Goal: Task Accomplishment & Management: Complete application form

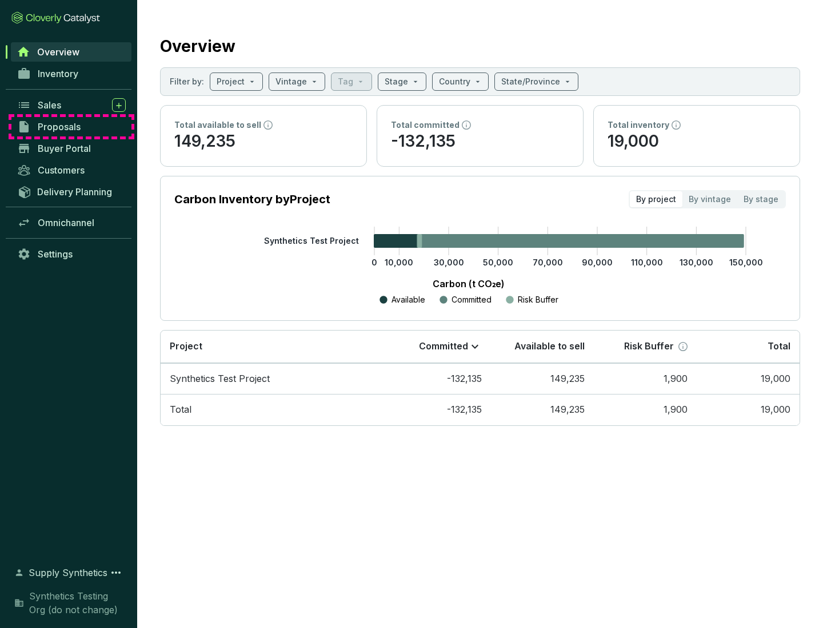
click at [71, 127] on span "Proposals" at bounding box center [59, 126] width 43 height 11
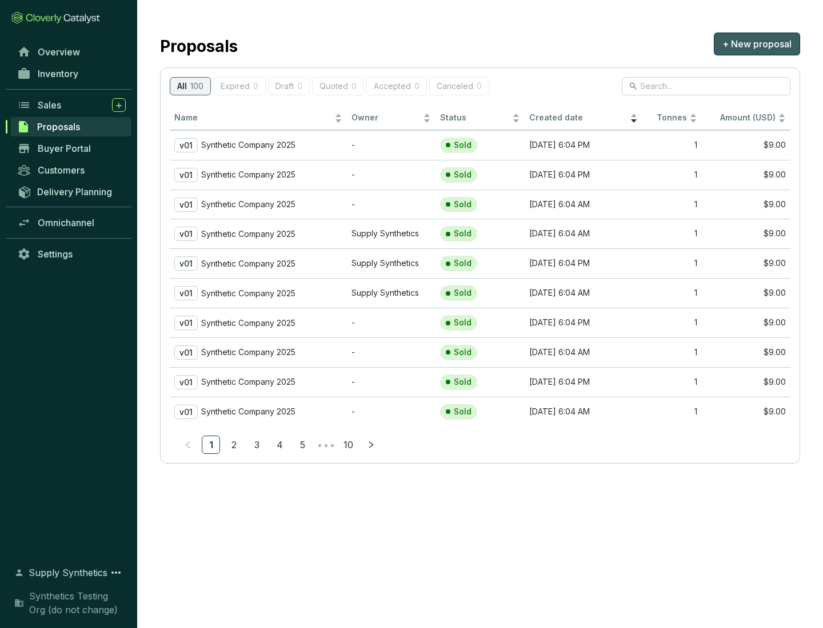
click at [756, 44] on span "+ New proposal" at bounding box center [756, 44] width 69 height 14
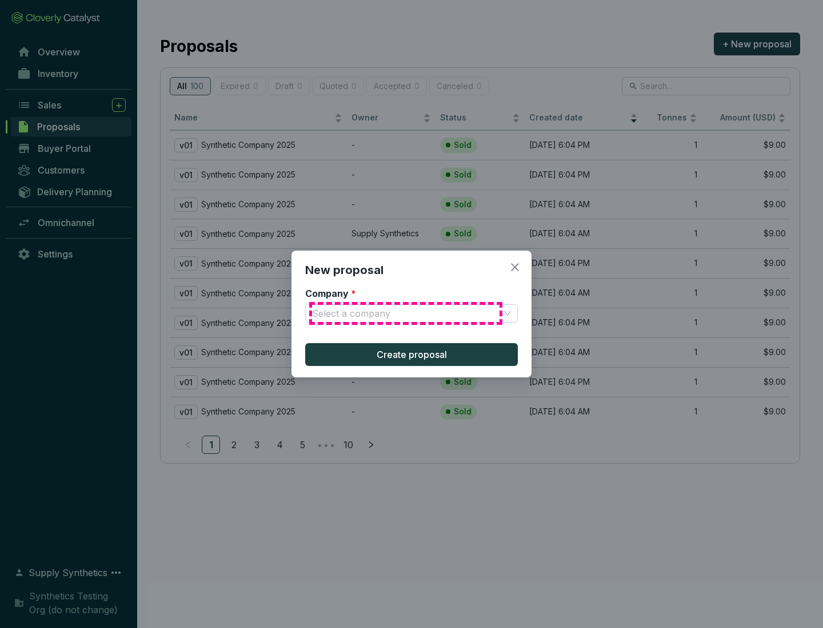
click at [406, 314] on input "Company *" at bounding box center [405, 313] width 187 height 17
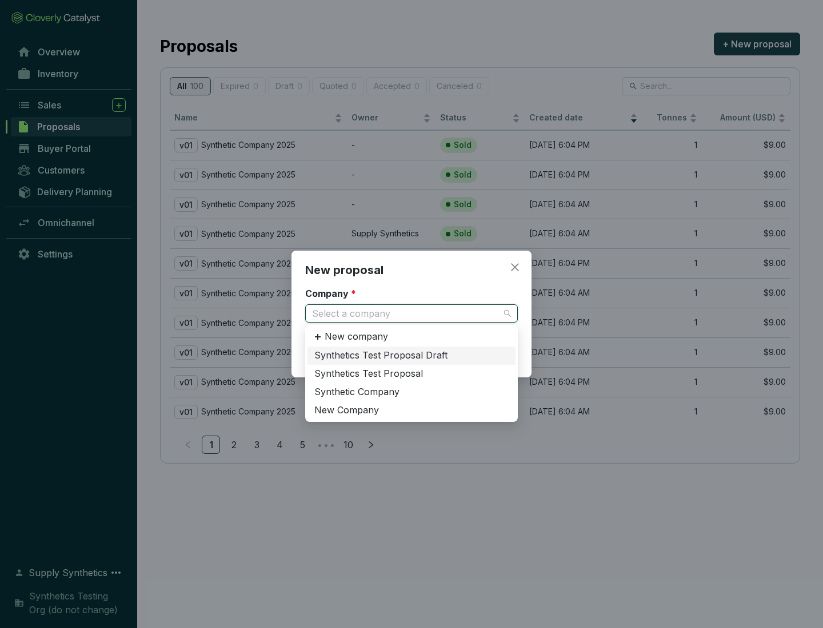
click at [411, 392] on div "Synthetic Company" at bounding box center [411, 392] width 194 height 13
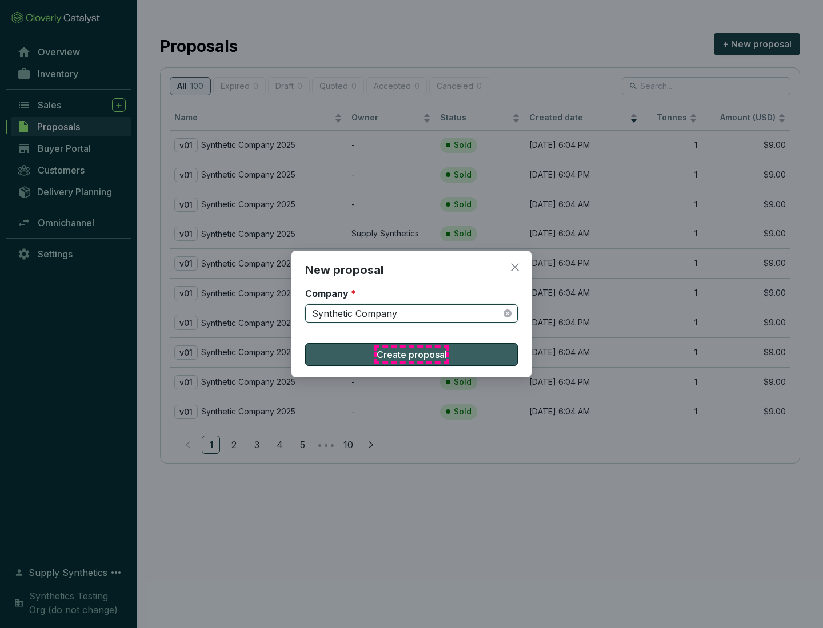
click at [411, 355] on span "Create proposal" at bounding box center [411, 355] width 70 height 14
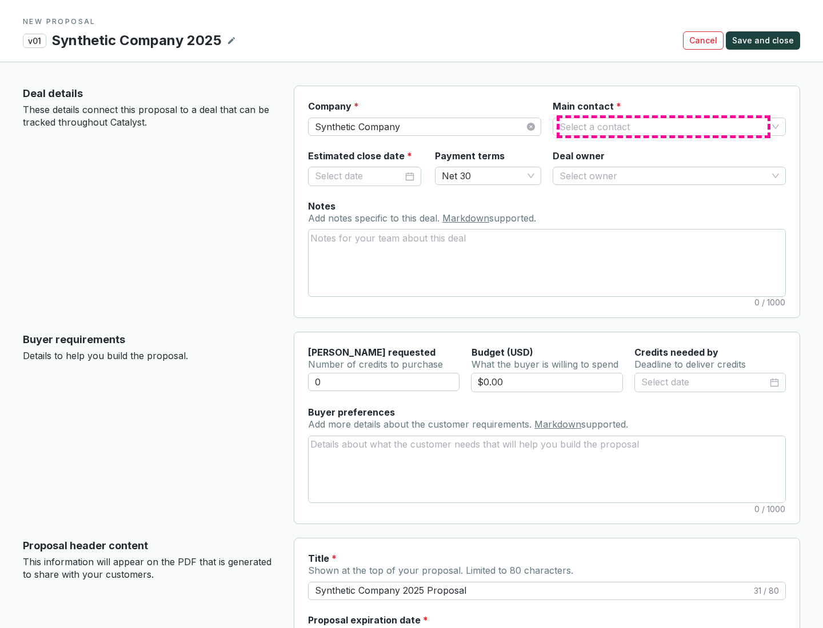
click at [663, 126] on input "Main contact *" at bounding box center [663, 126] width 208 height 17
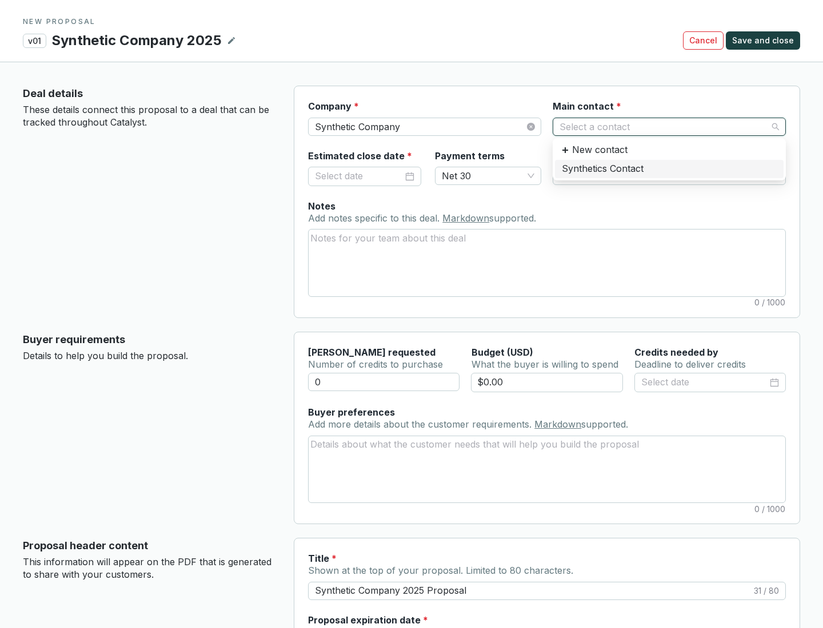
click at [668, 169] on div "Synthetics Contact" at bounding box center [669, 169] width 215 height 13
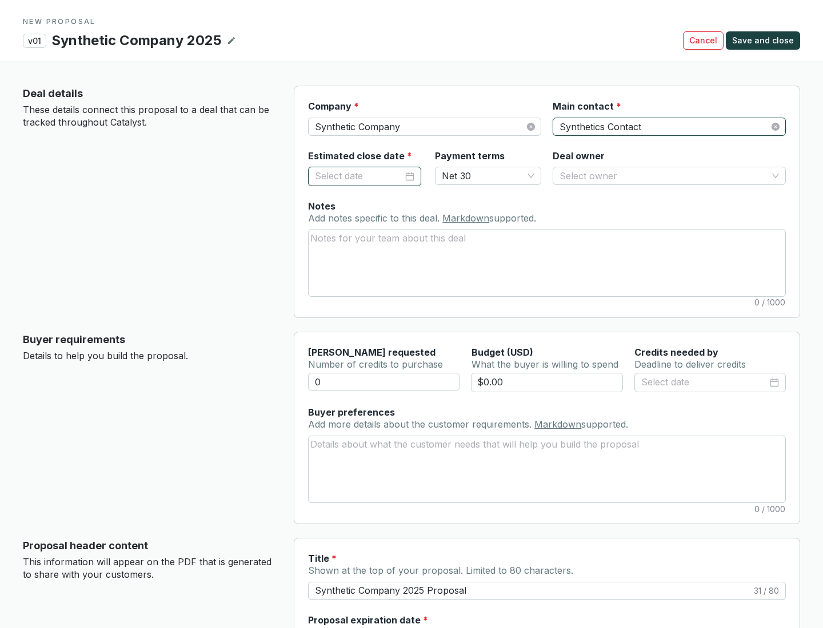
click at [359, 176] on input "Estimated close date *" at bounding box center [359, 176] width 88 height 15
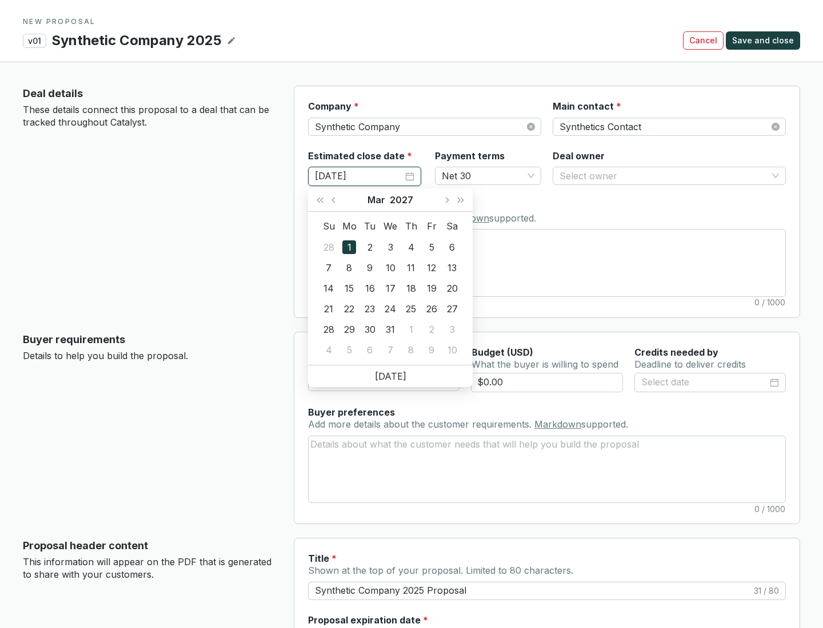
type input "[DATE]"
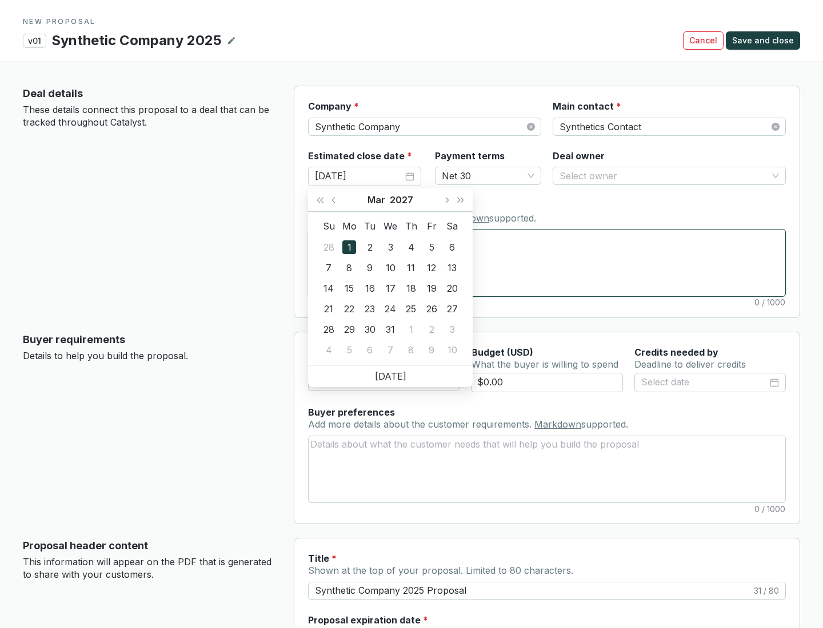
click at [547, 263] on textarea "Notes Add notes specific to this deal. Markdown supported." at bounding box center [546, 263] width 476 height 66
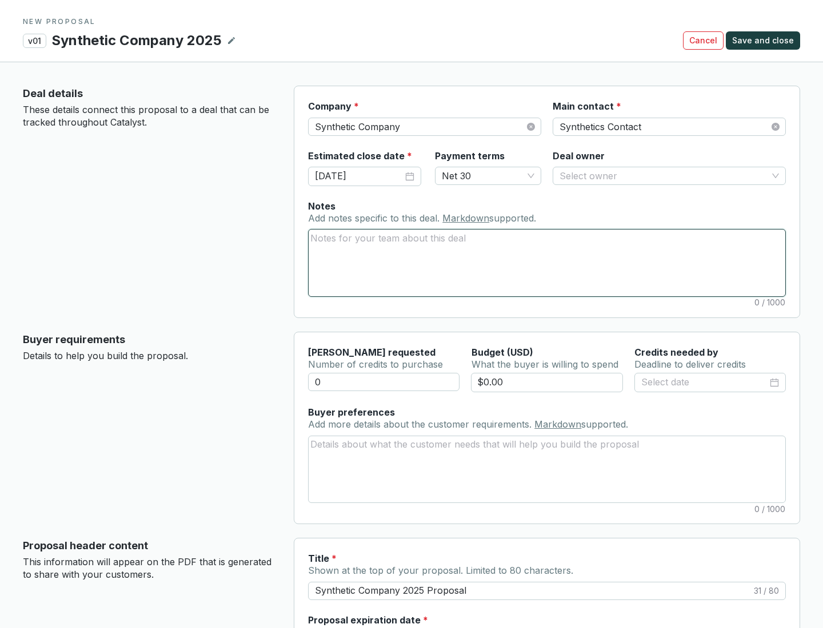
scroll to position [68, 0]
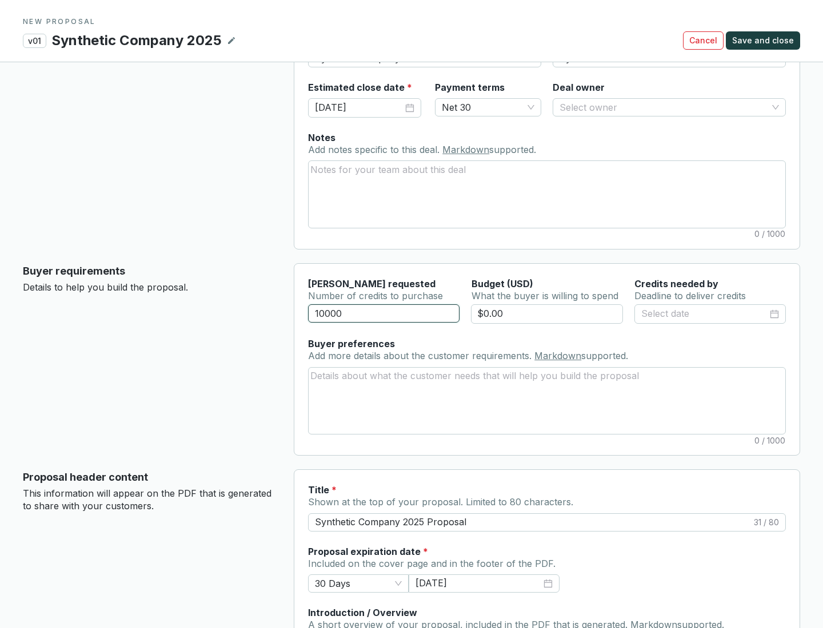
type input "10000"
type input "$0.00"
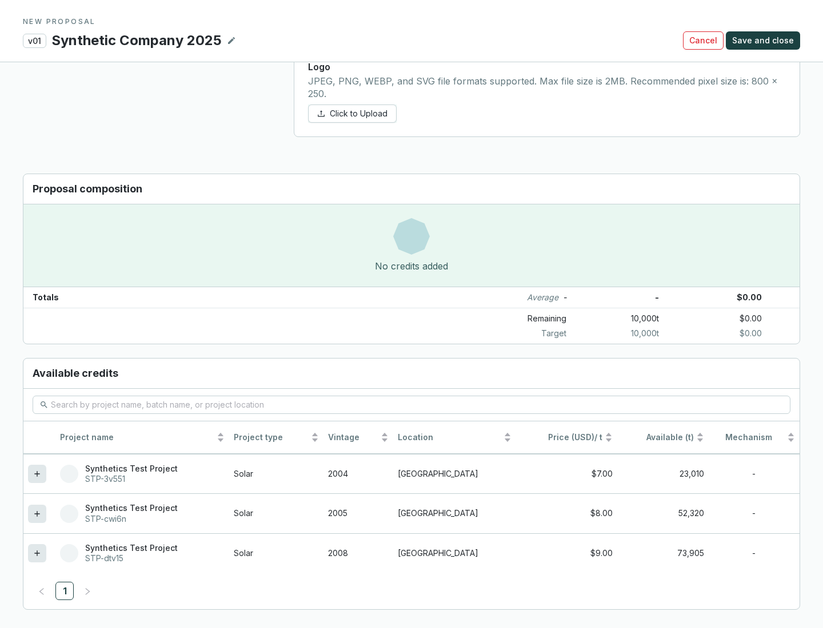
click at [37, 554] on icon at bounding box center [36, 553] width 5 height 5
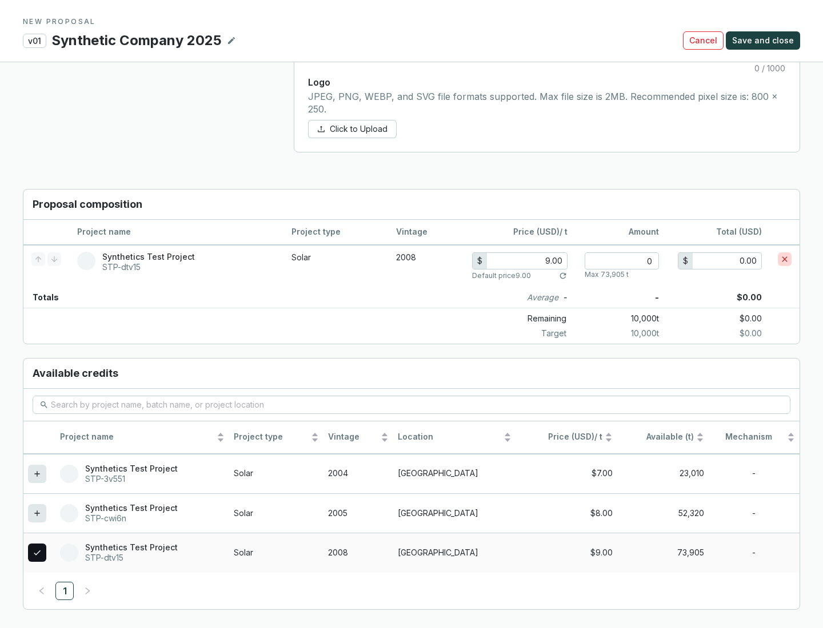
scroll to position [657, 0]
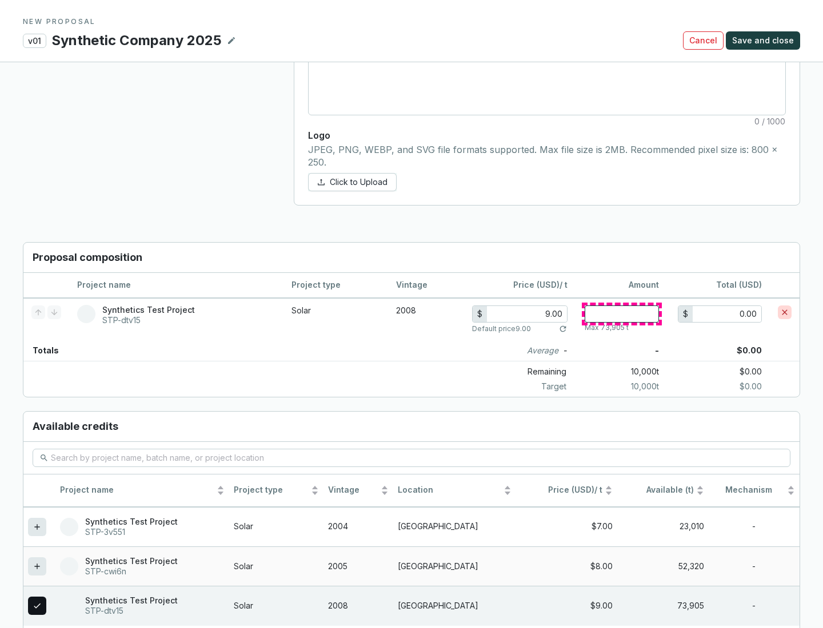
type input "1"
type input "9.00"
type input "1"
click at [764, 41] on span "Save and close" at bounding box center [763, 40] width 62 height 11
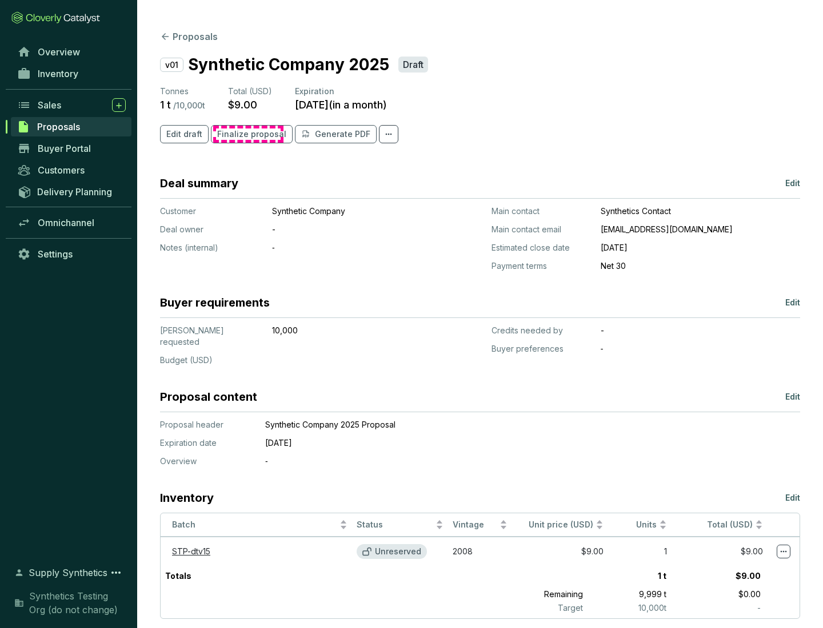
click at [248, 134] on span "Finalize proposal" at bounding box center [251, 134] width 69 height 11
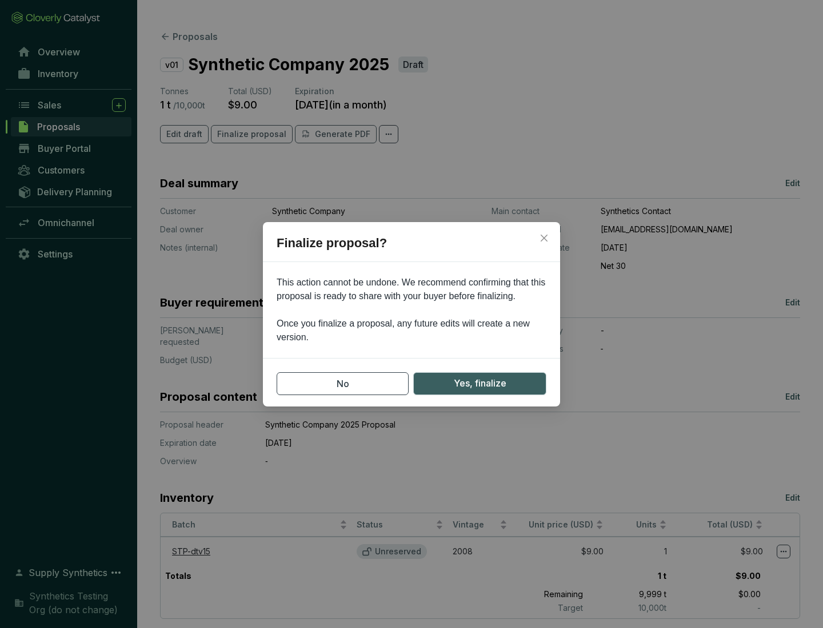
click at [479, 383] on span "Yes, finalize" at bounding box center [480, 383] width 53 height 14
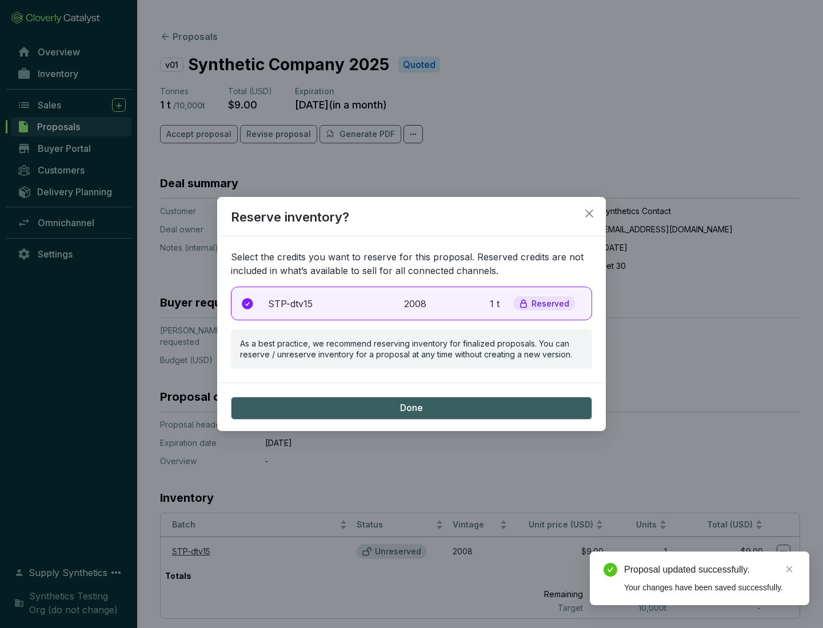
click at [411, 303] on p "2008" at bounding box center [416, 304] width 25 height 14
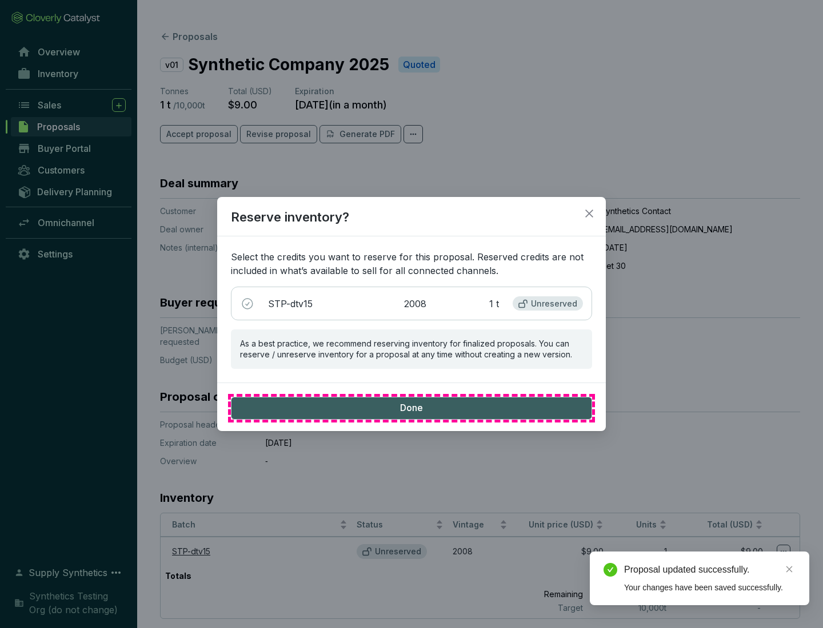
click at [411, 408] on span "Done" at bounding box center [411, 408] width 23 height 13
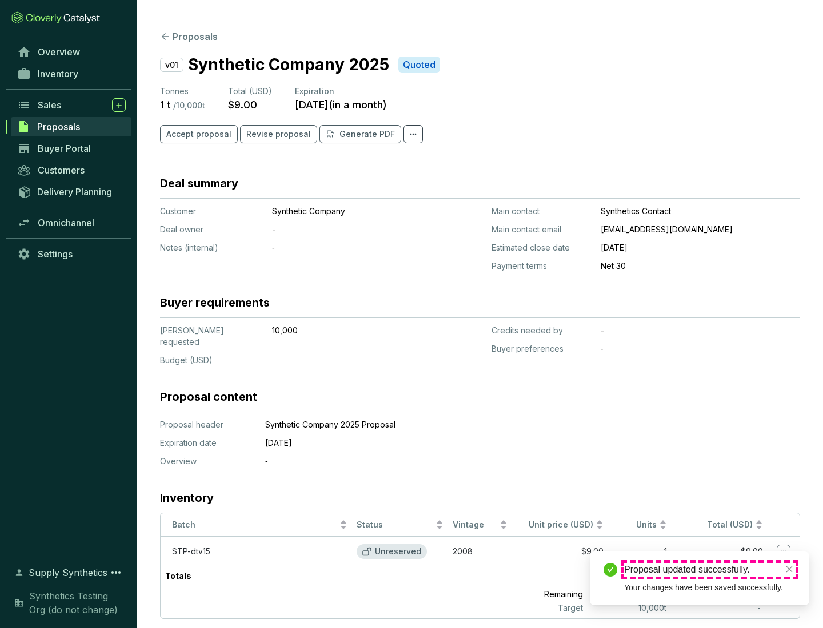
click at [709, 570] on div "Proposal updated successfully." at bounding box center [709, 570] width 171 height 14
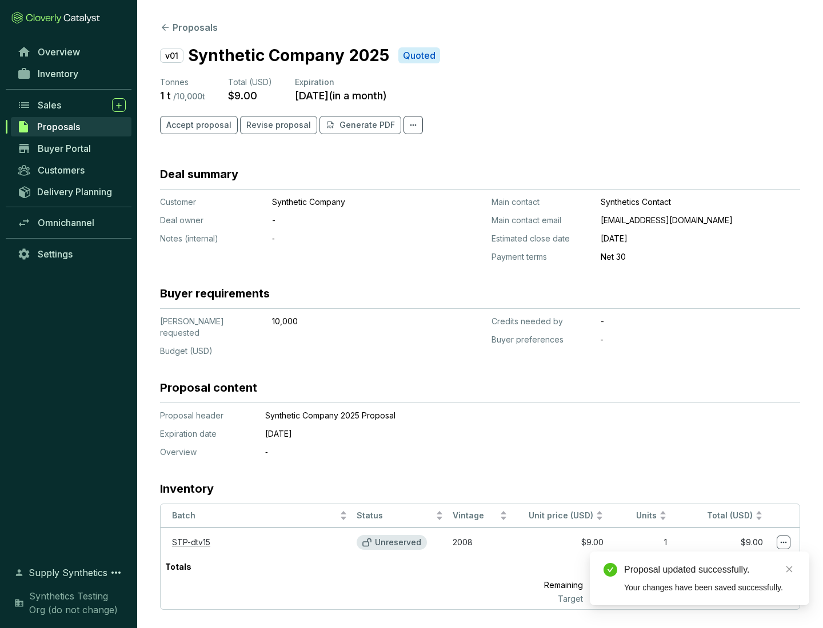
click at [783, 542] on icon at bounding box center [783, 543] width 6 height 2
click at [748, 557] on div "Proposal updated successfully. Your changes have been saved successfully." at bounding box center [699, 579] width 219 height 54
click at [709, 570] on div "Proposal updated successfully." at bounding box center [709, 570] width 171 height 14
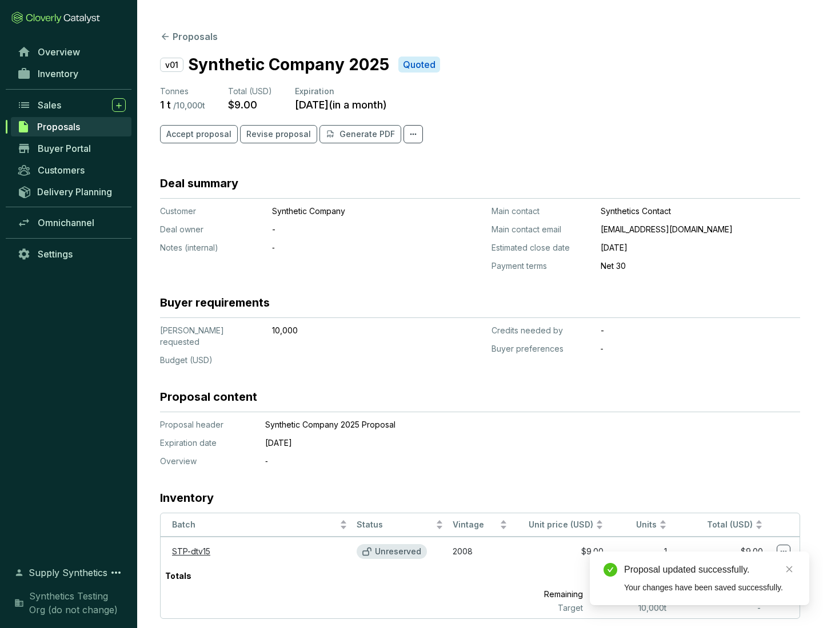
click at [197, 134] on span "Accept proposal" at bounding box center [198, 134] width 65 height 11
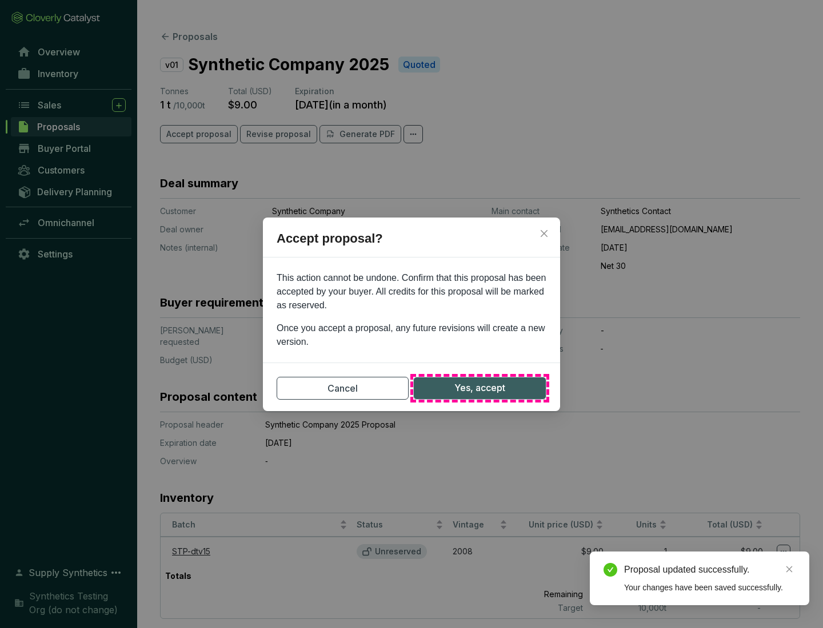
click at [479, 388] on span "Yes, accept" at bounding box center [479, 388] width 51 height 14
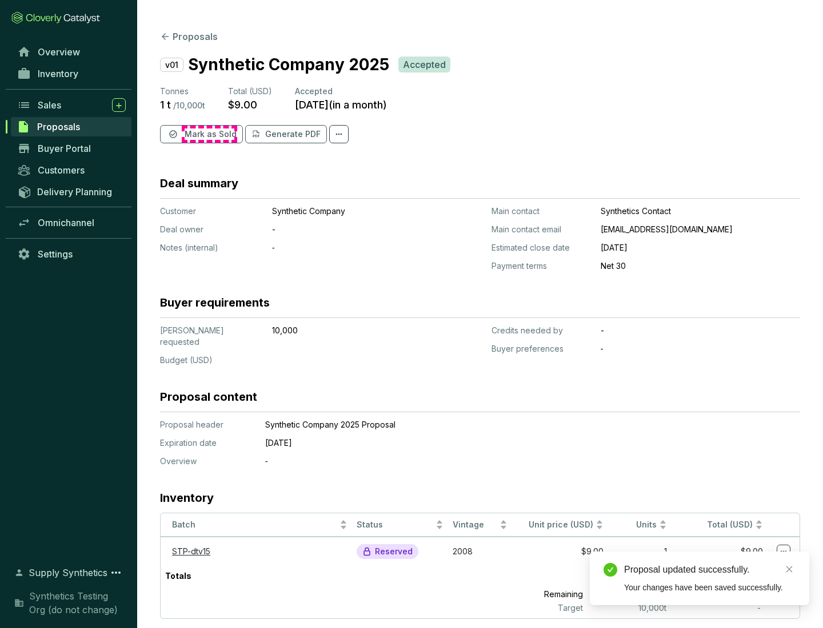
click at [209, 134] on span "Mark as Sold" at bounding box center [211, 134] width 52 height 11
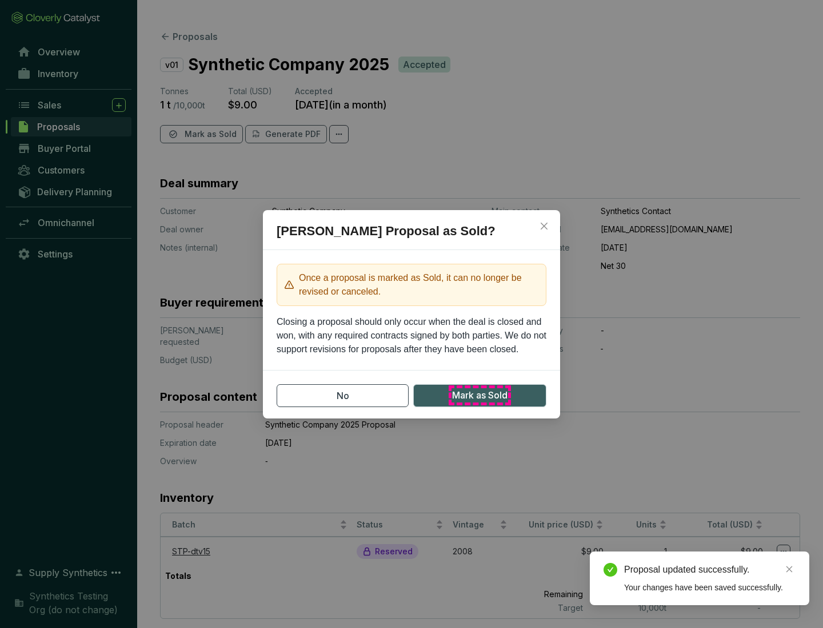
click at [479, 395] on span "Mark as Sold" at bounding box center [479, 395] width 55 height 14
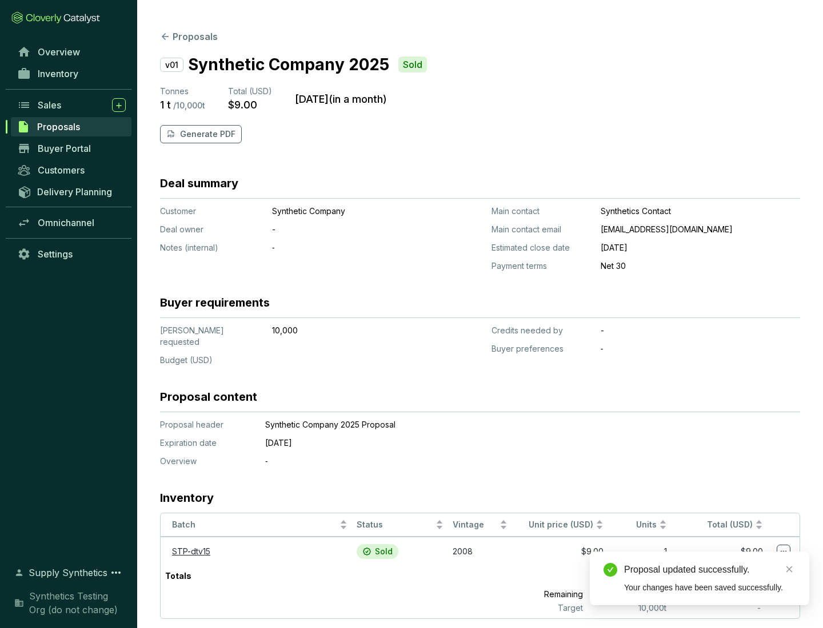
click at [206, 134] on p "Generate PDF" at bounding box center [207, 134] width 55 height 11
click at [709, 570] on div "Proposal updated successfully." at bounding box center [709, 570] width 171 height 14
